Goal: Information Seeking & Learning: Learn about a topic

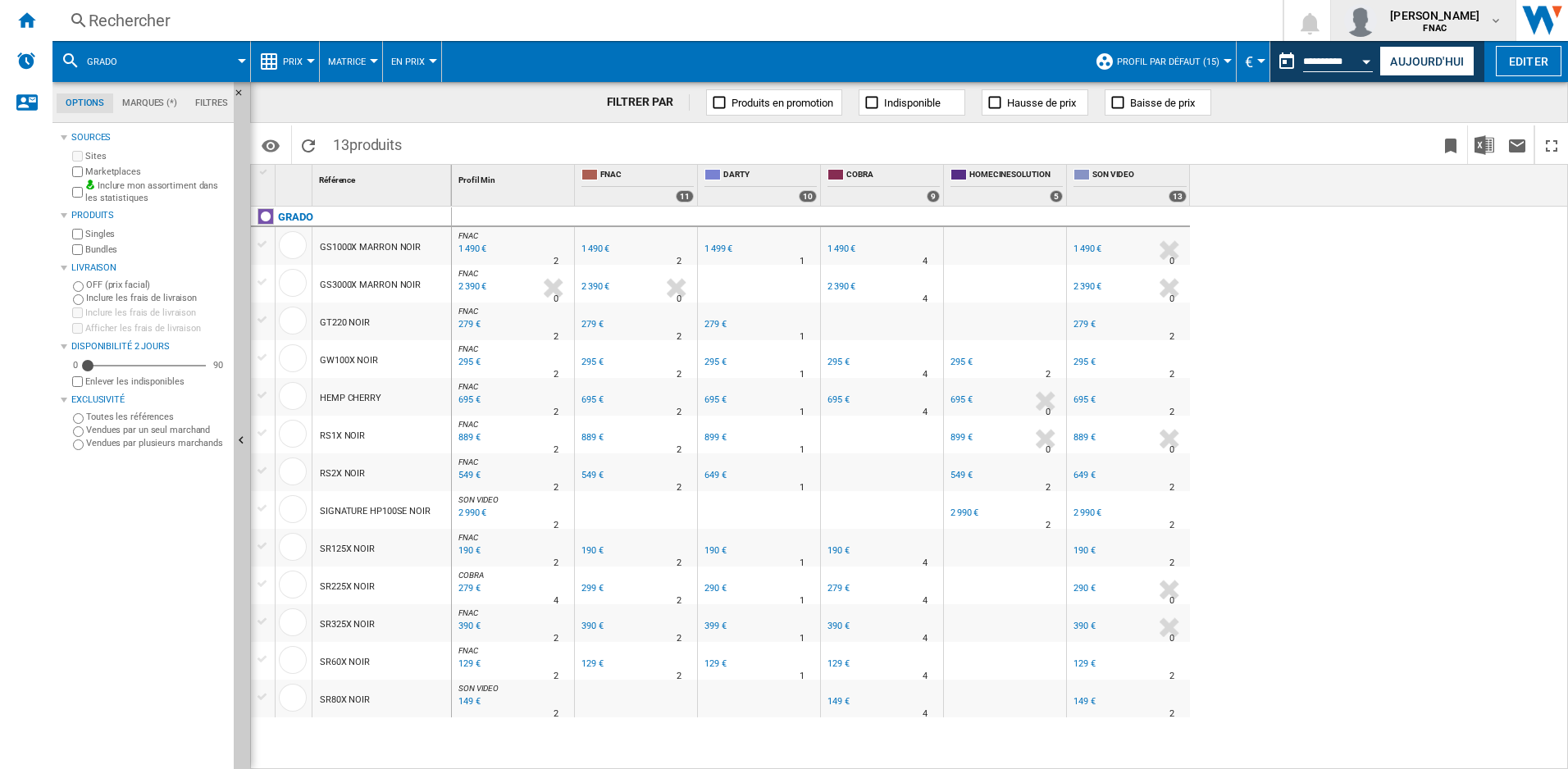
click at [1490, 23] on md-icon "button" at bounding box center [1496, 20] width 14 height 14
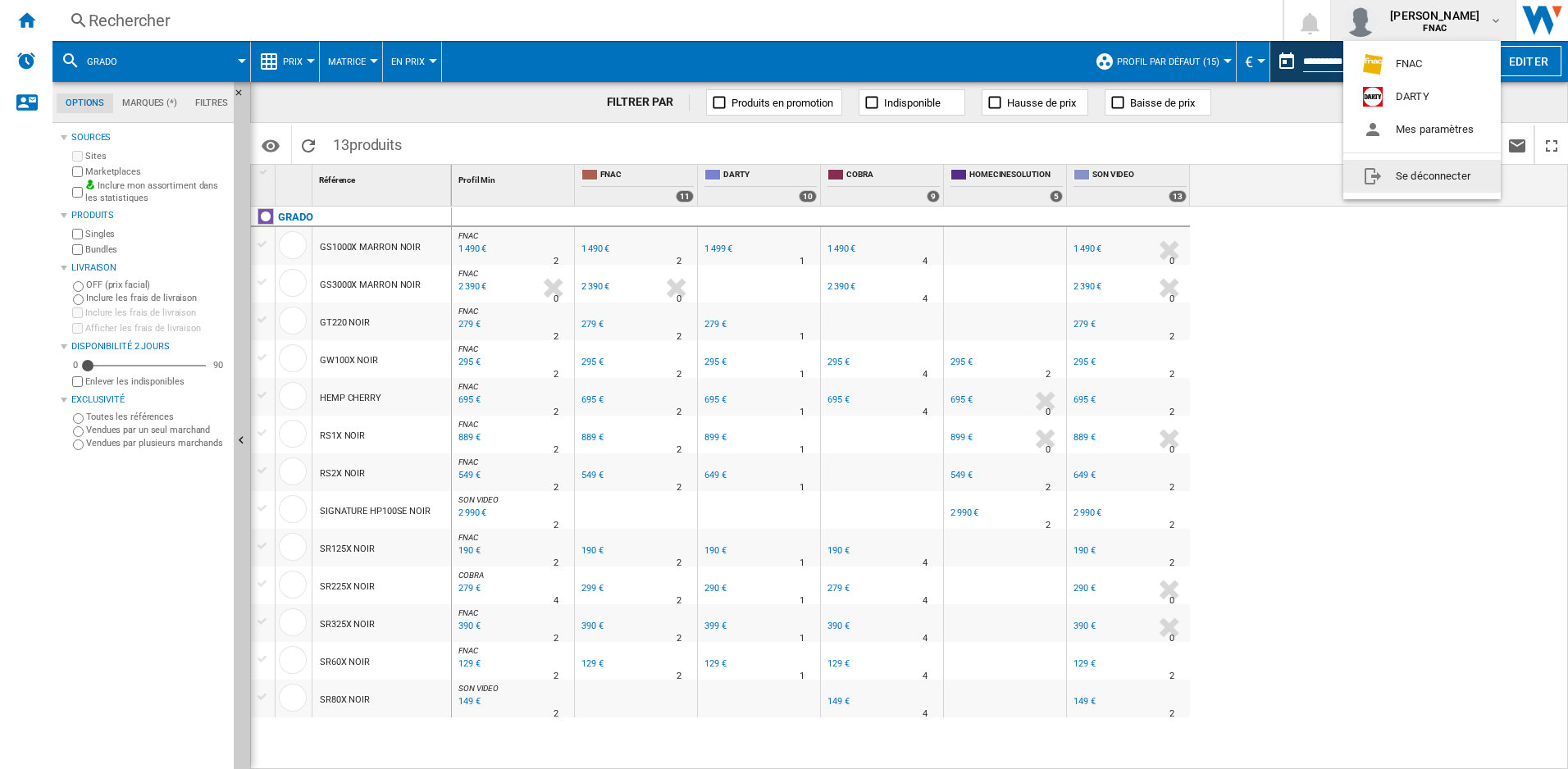
click at [1422, 170] on button "Se déconnecter" at bounding box center [1422, 176] width 157 height 33
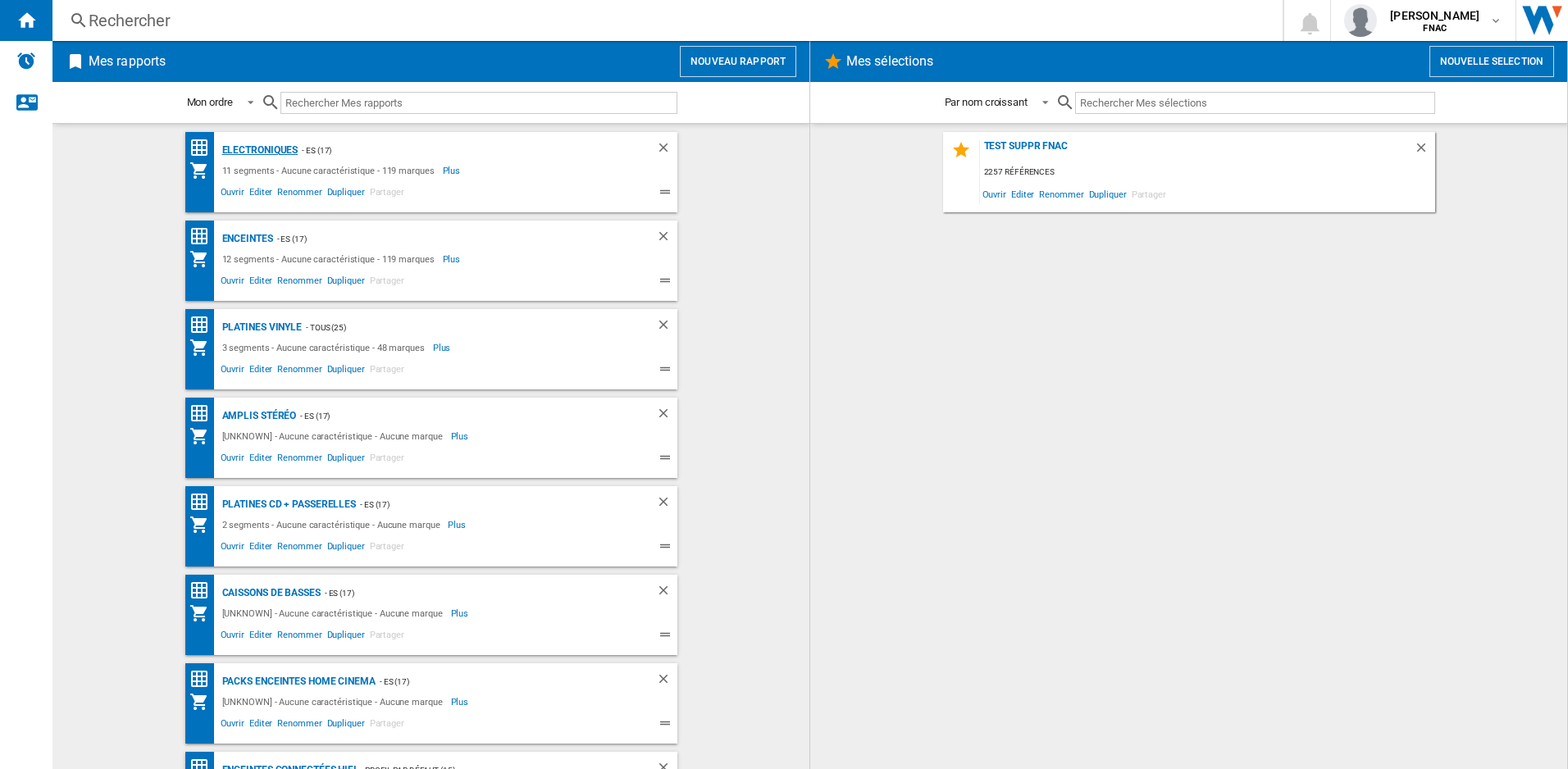
click at [277, 151] on div "Electroniques" at bounding box center [258, 150] width 80 height 21
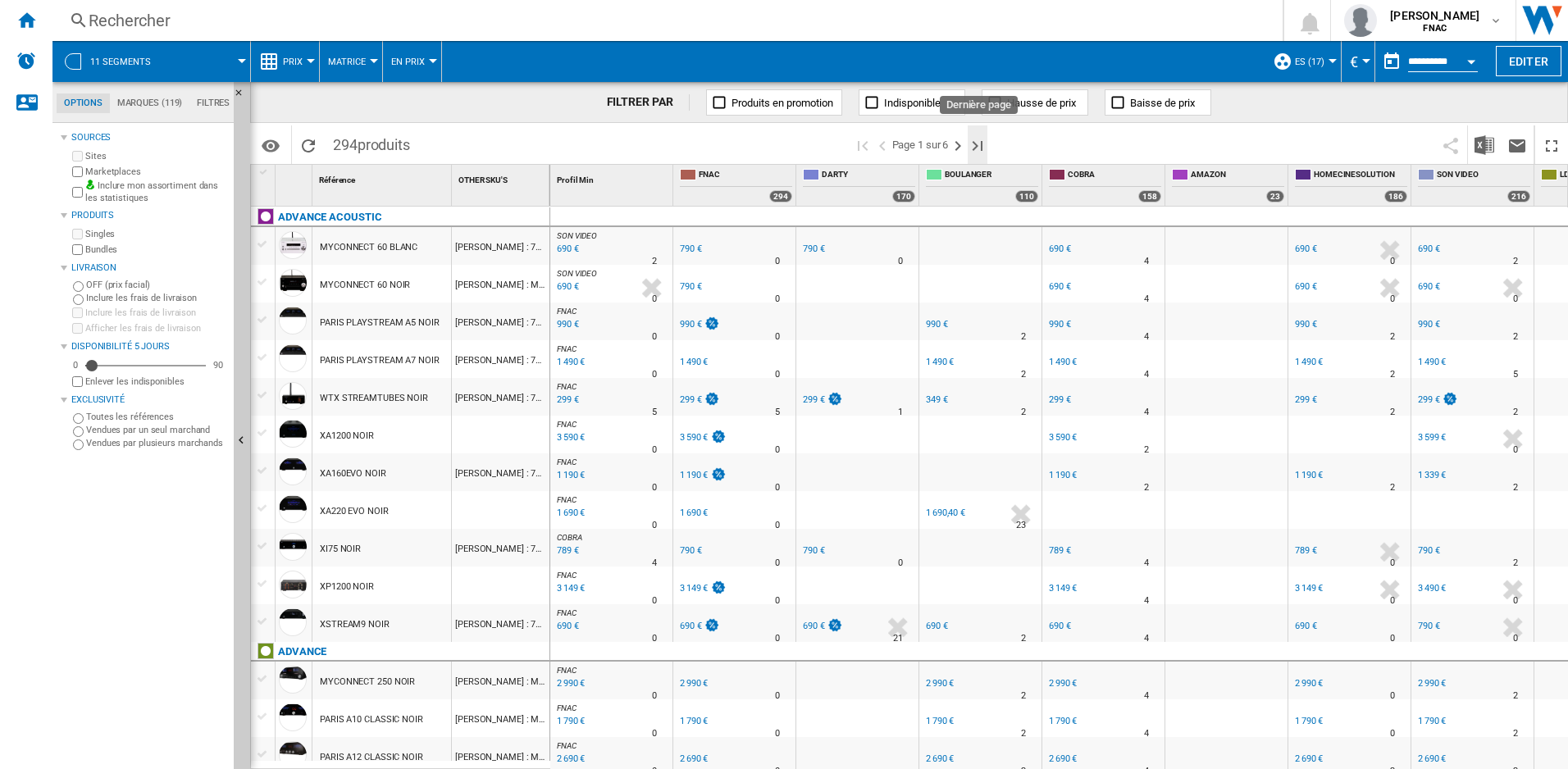
click at [988, 141] on ng-md-icon "Dernière page" at bounding box center [978, 146] width 20 height 20
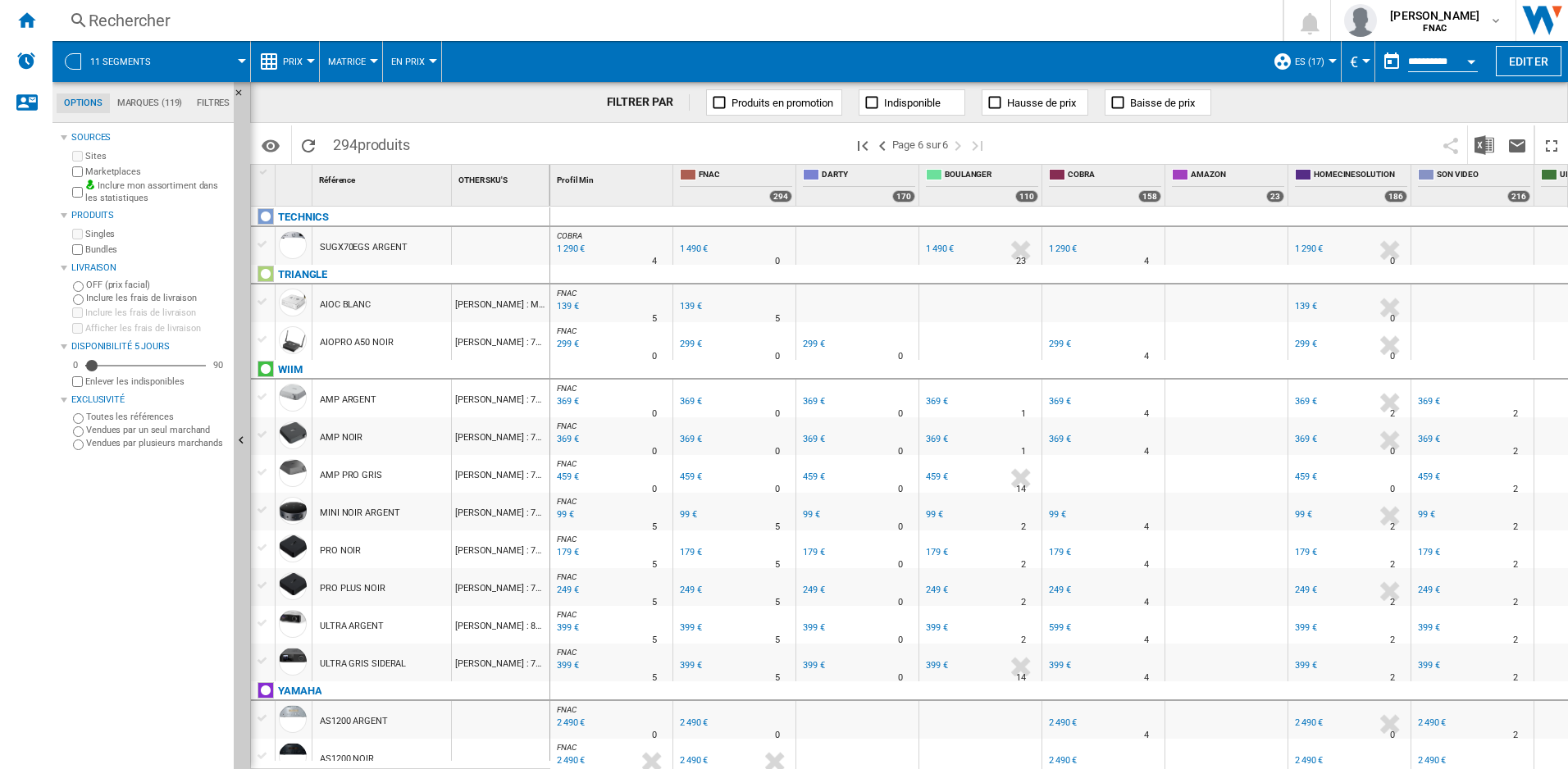
scroll to position [410, 0]
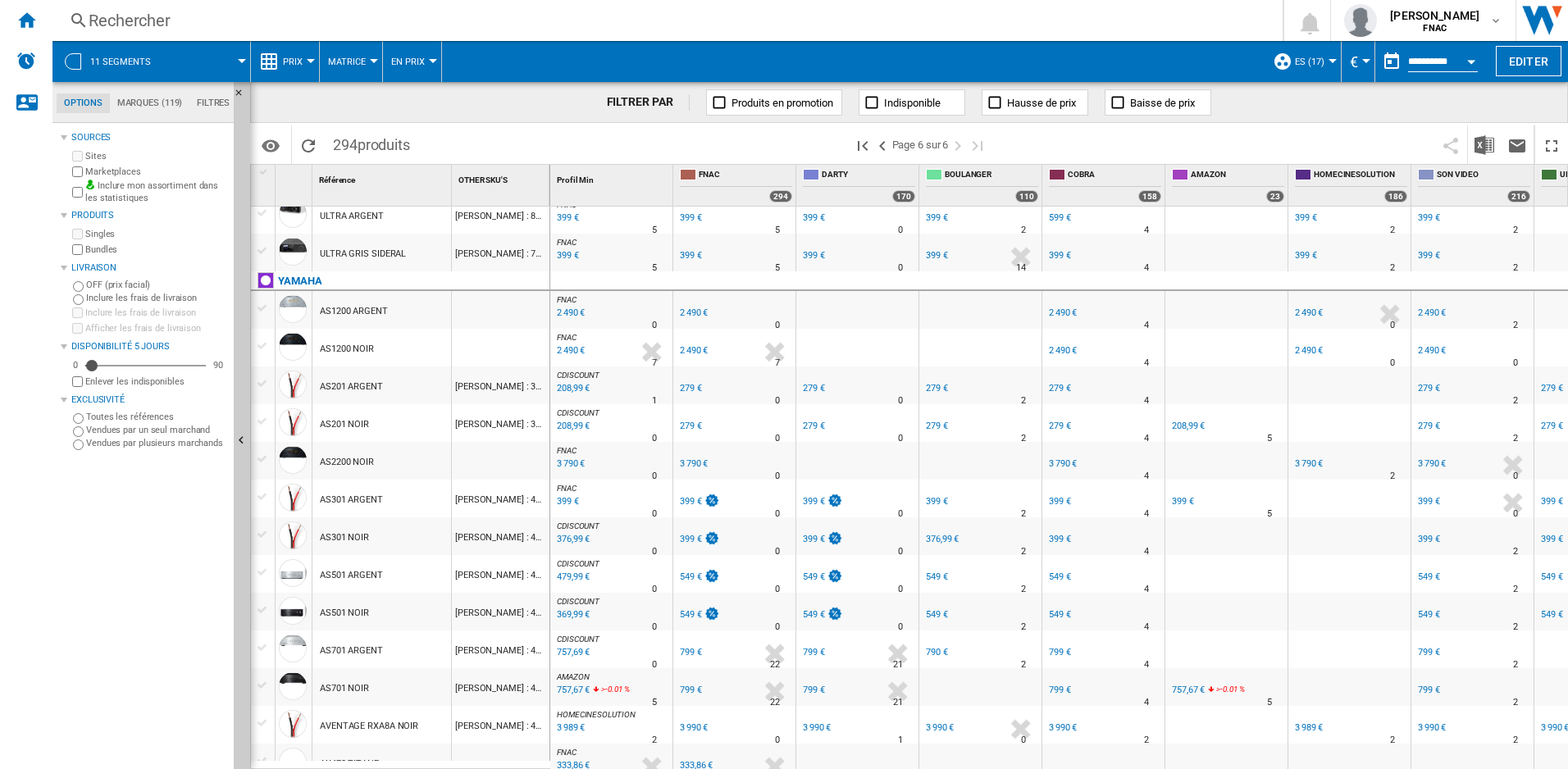
click at [581, 427] on div "208,99 €" at bounding box center [572, 427] width 35 height 16
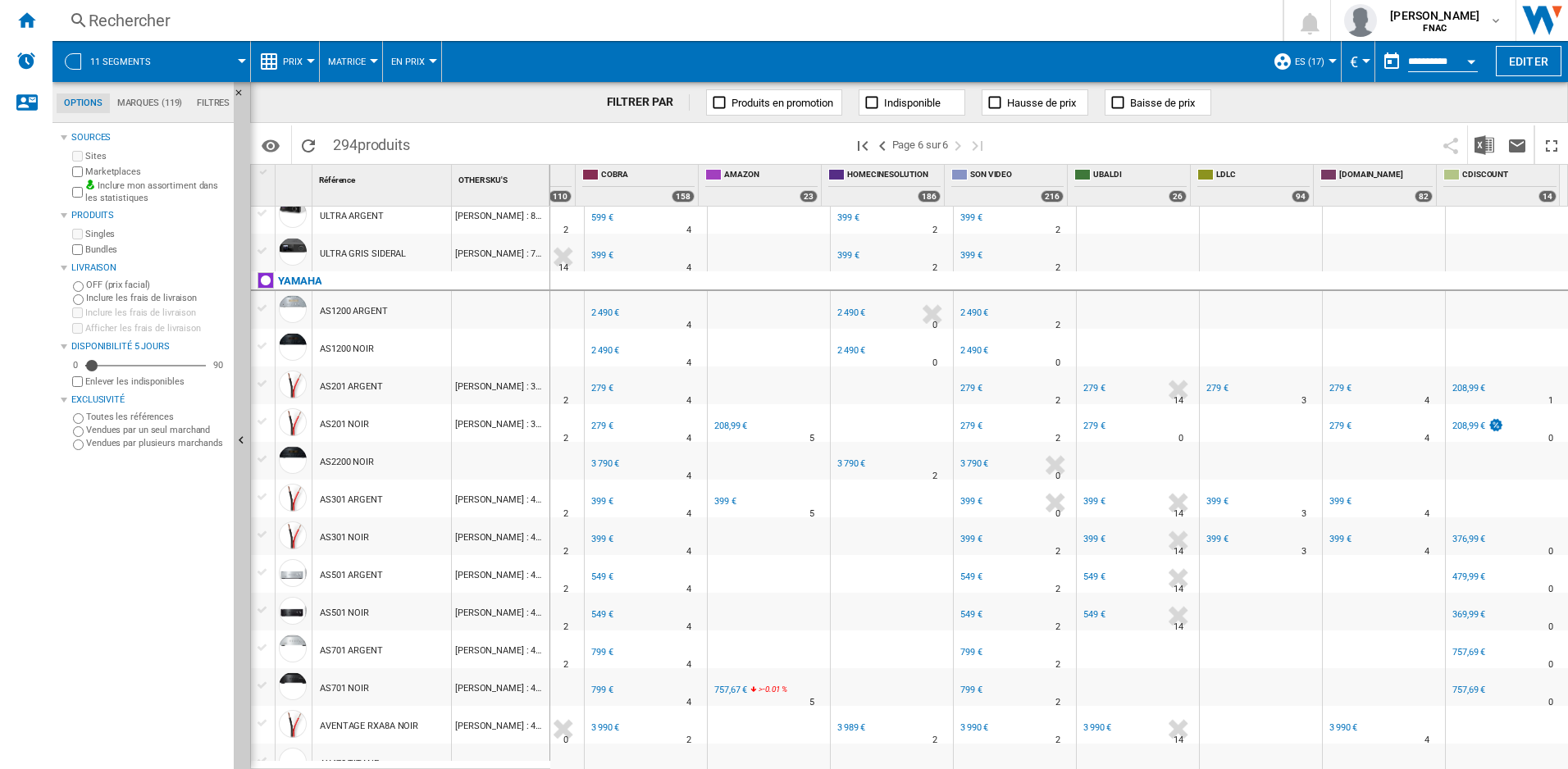
scroll to position [0, 0]
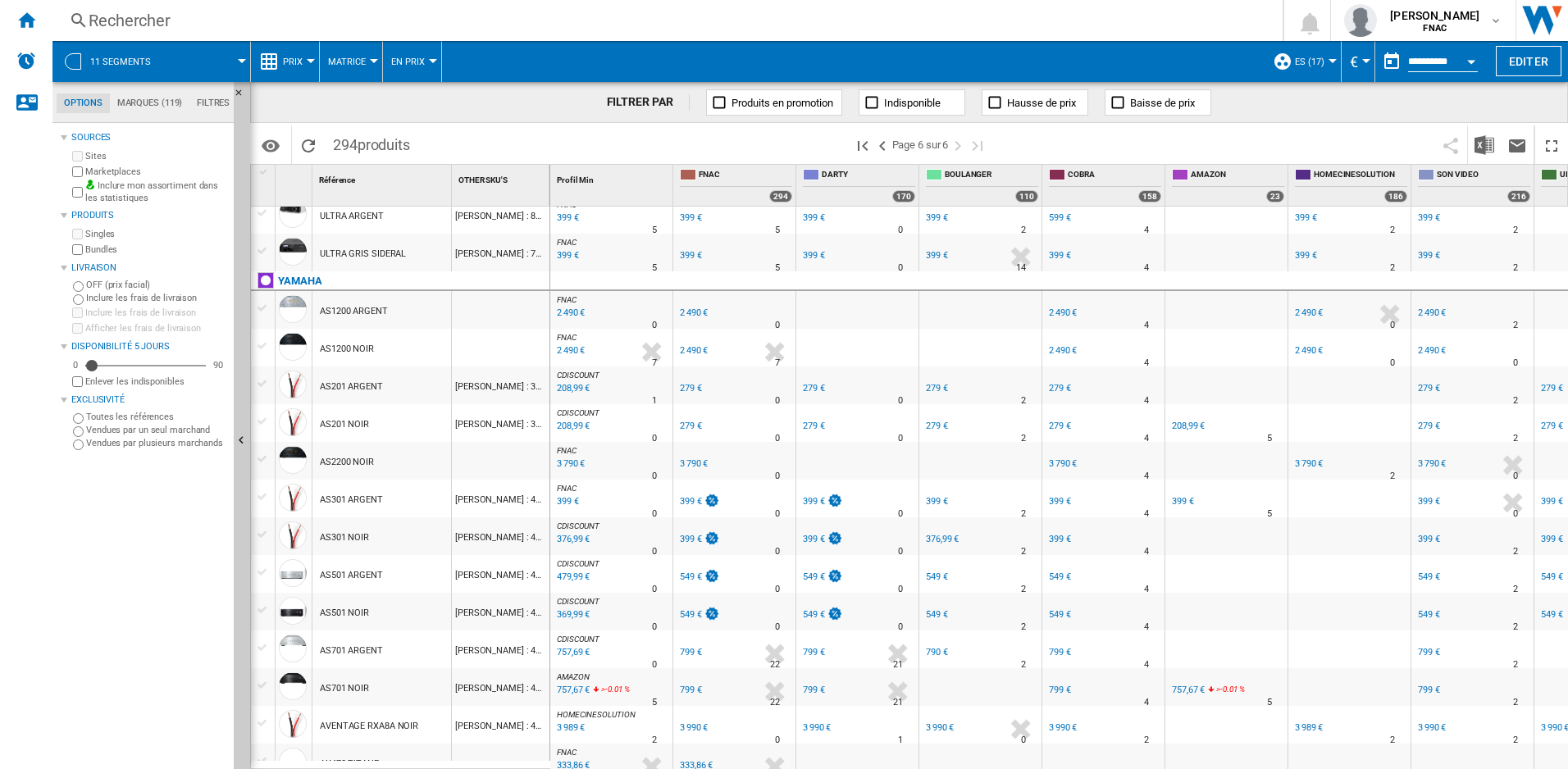
click at [574, 612] on div "369,99 €" at bounding box center [572, 615] width 35 height 16
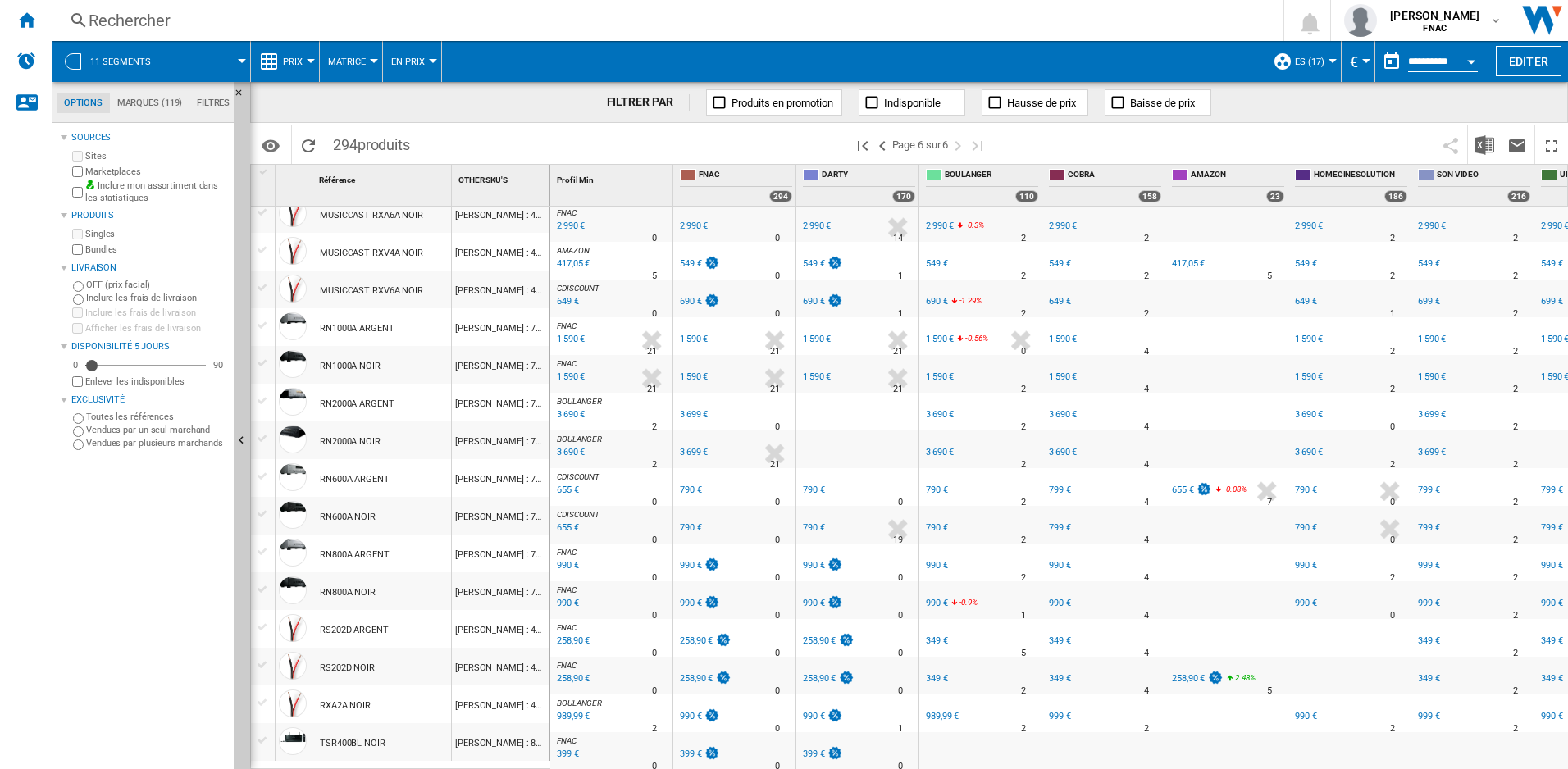
scroll to position [1103, 0]
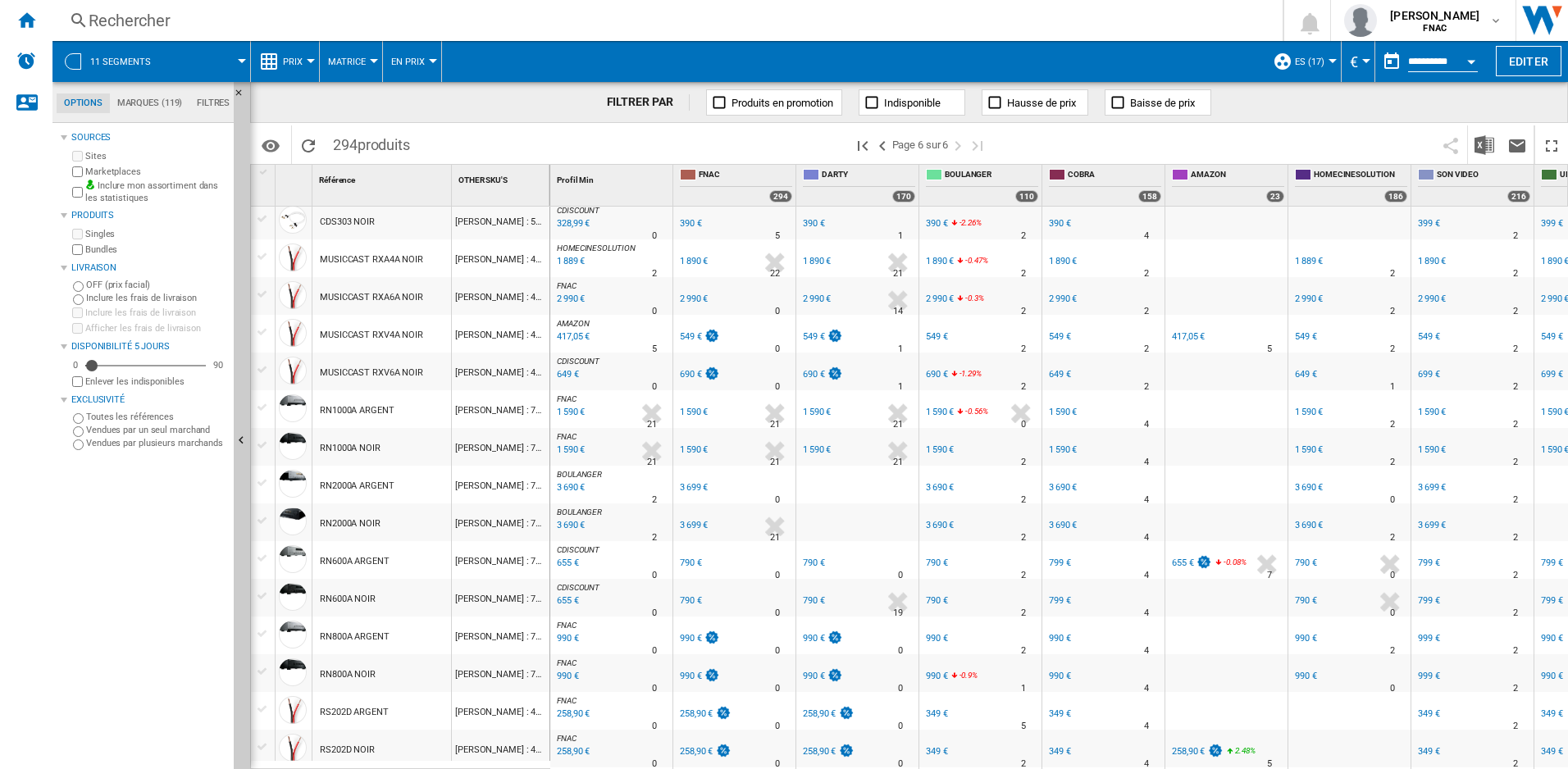
click at [573, 334] on div "417,05 €" at bounding box center [572, 337] width 35 height 16
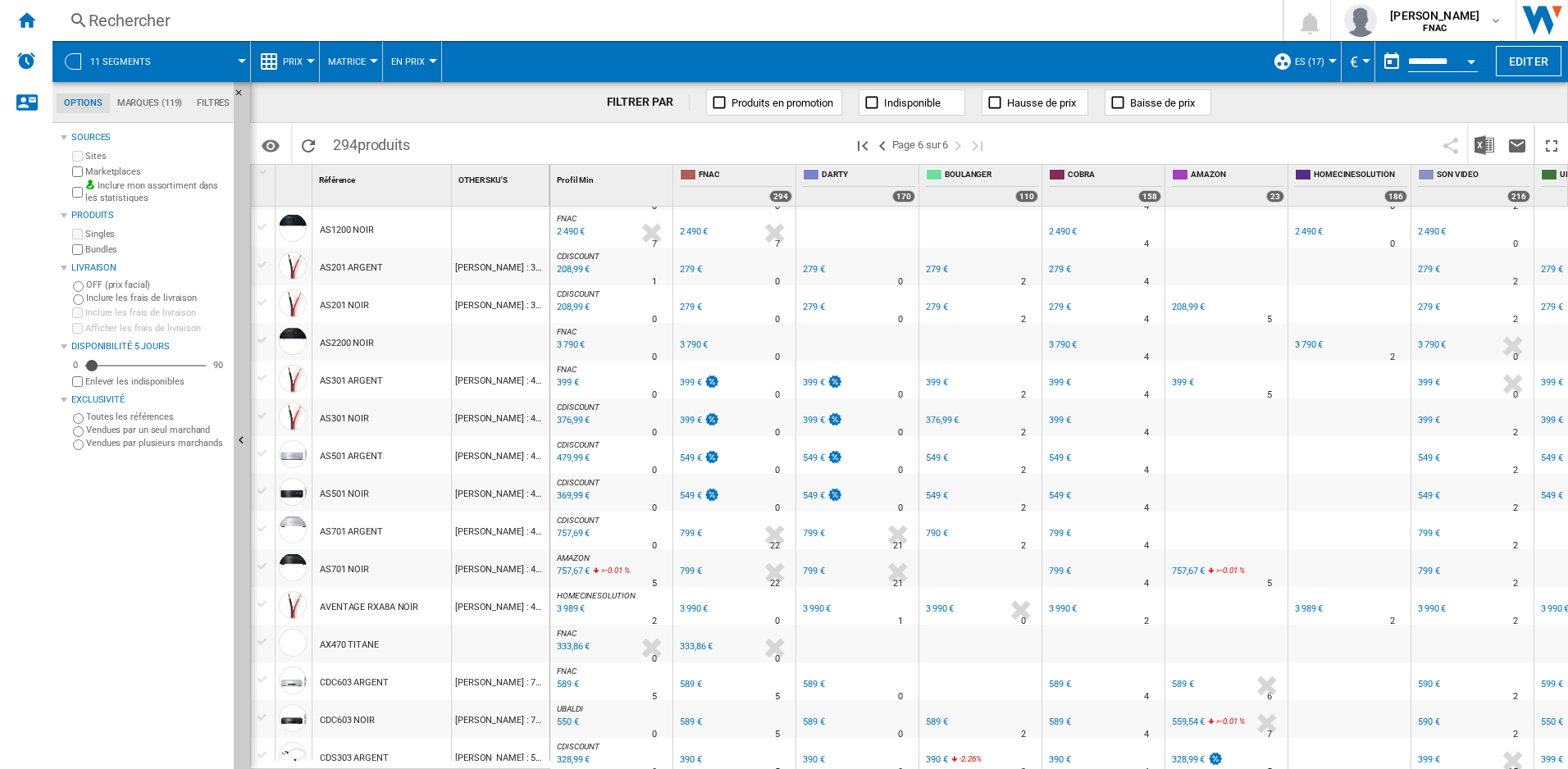
scroll to position [283, 0]
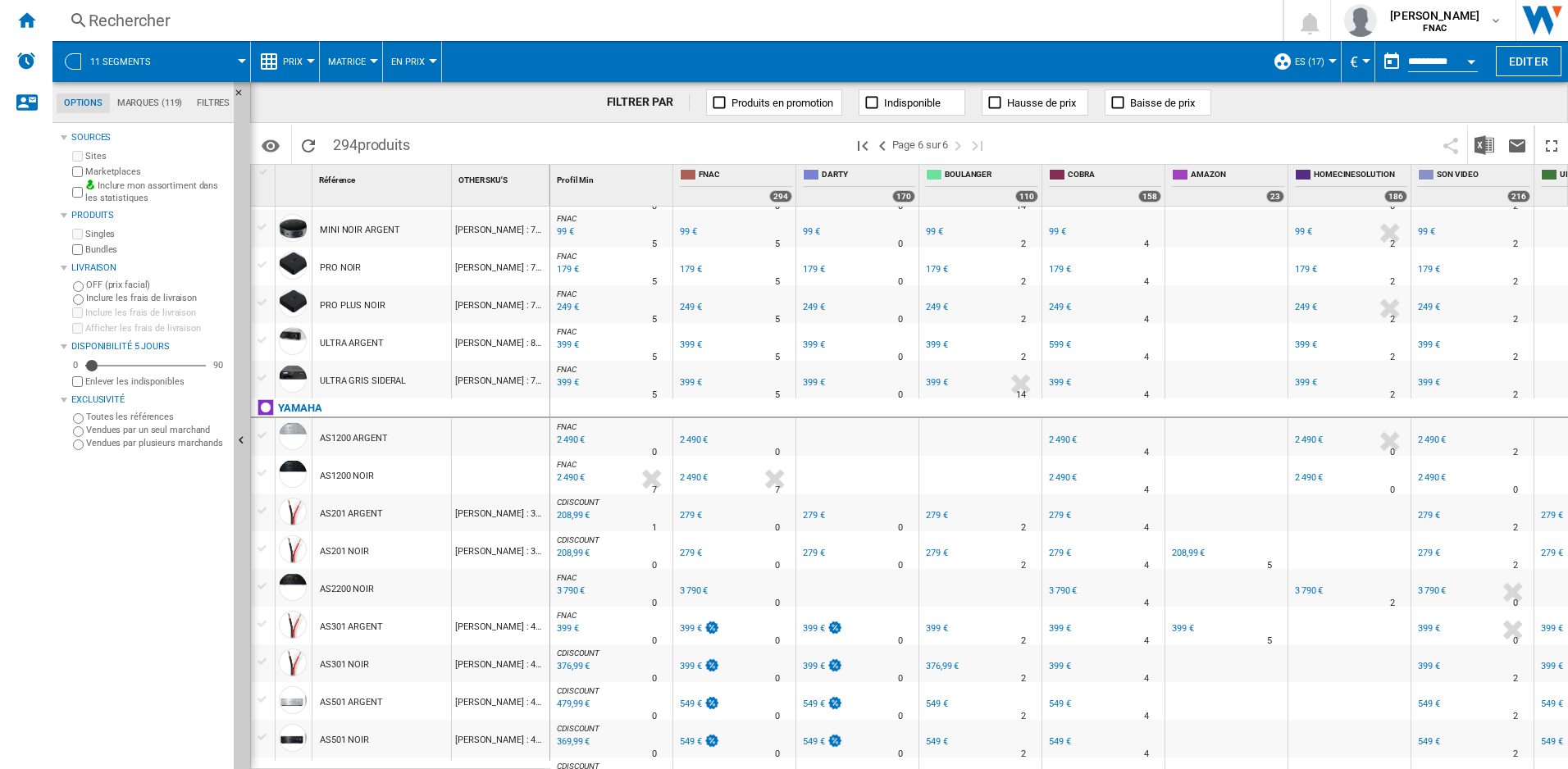
click at [577, 667] on div "376,99 €" at bounding box center [572, 667] width 35 height 16
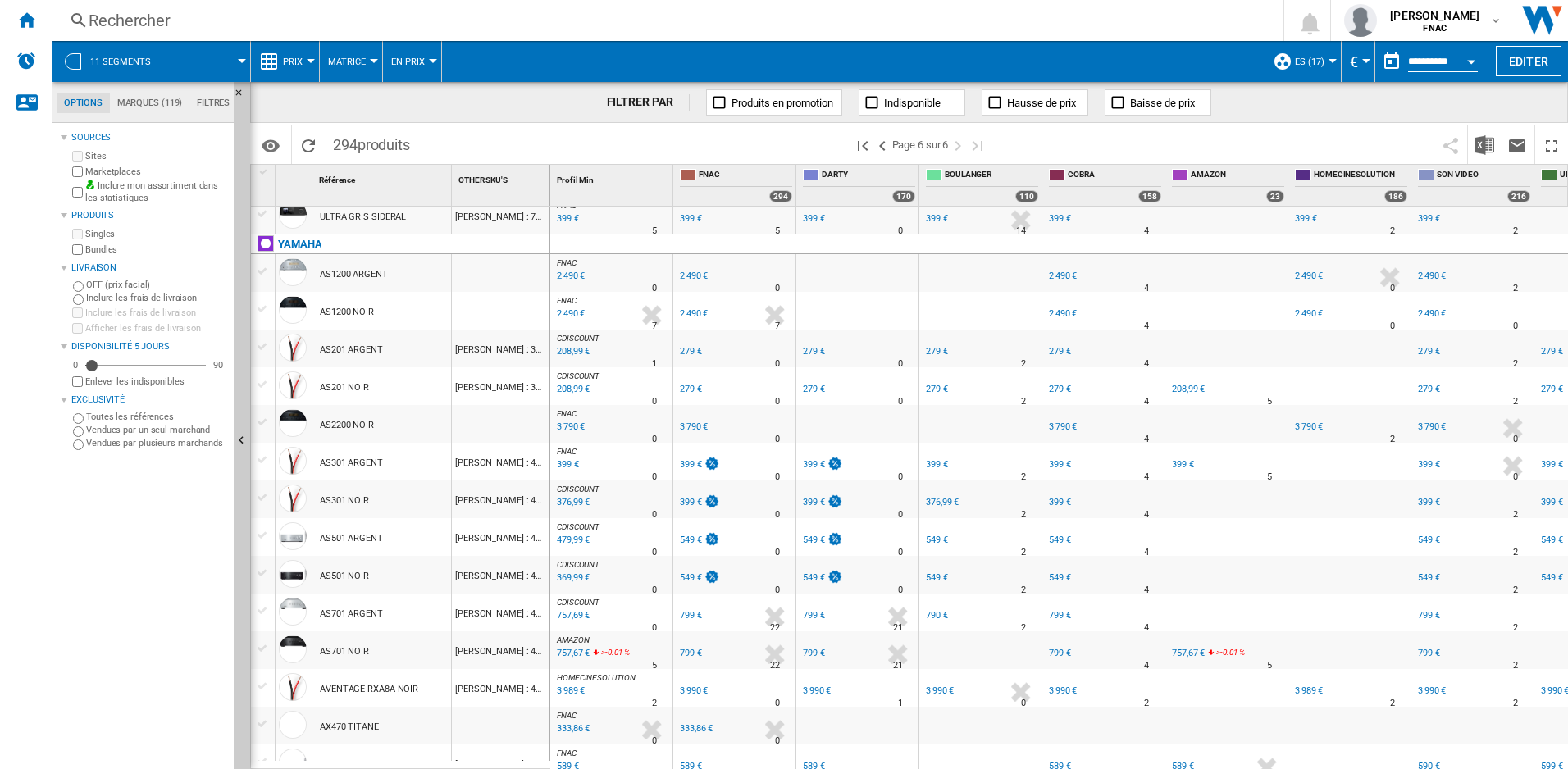
click at [575, 578] on div "369,99 €" at bounding box center [572, 578] width 35 height 16
